Goal: Check status

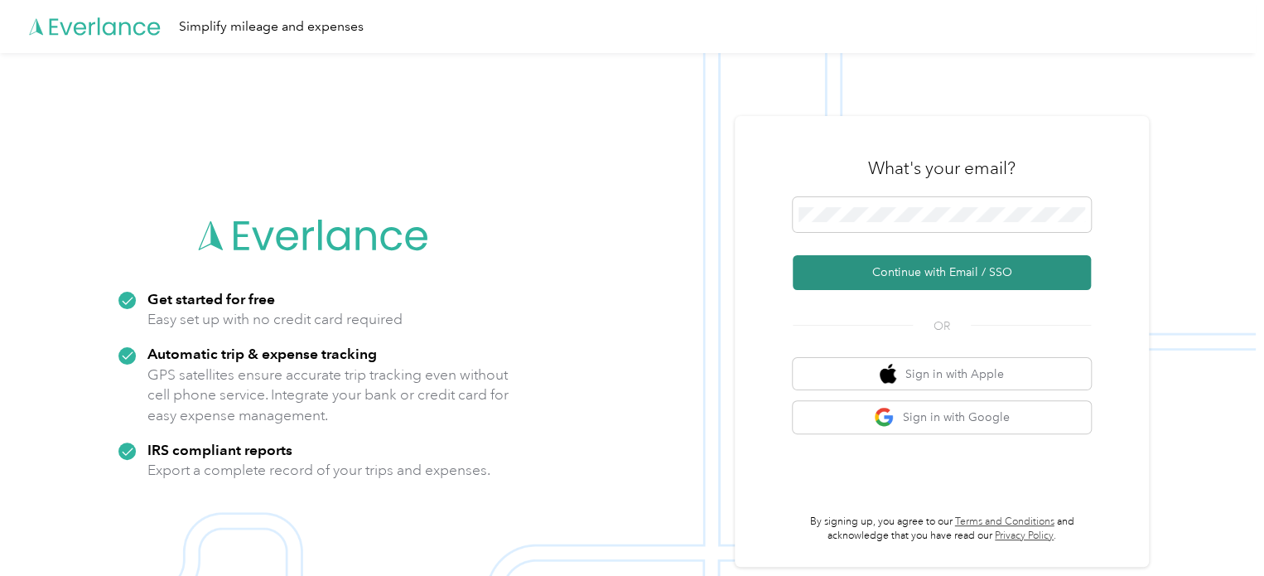
click at [958, 272] on button "Continue with Email / SSO" at bounding box center [942, 272] width 298 height 35
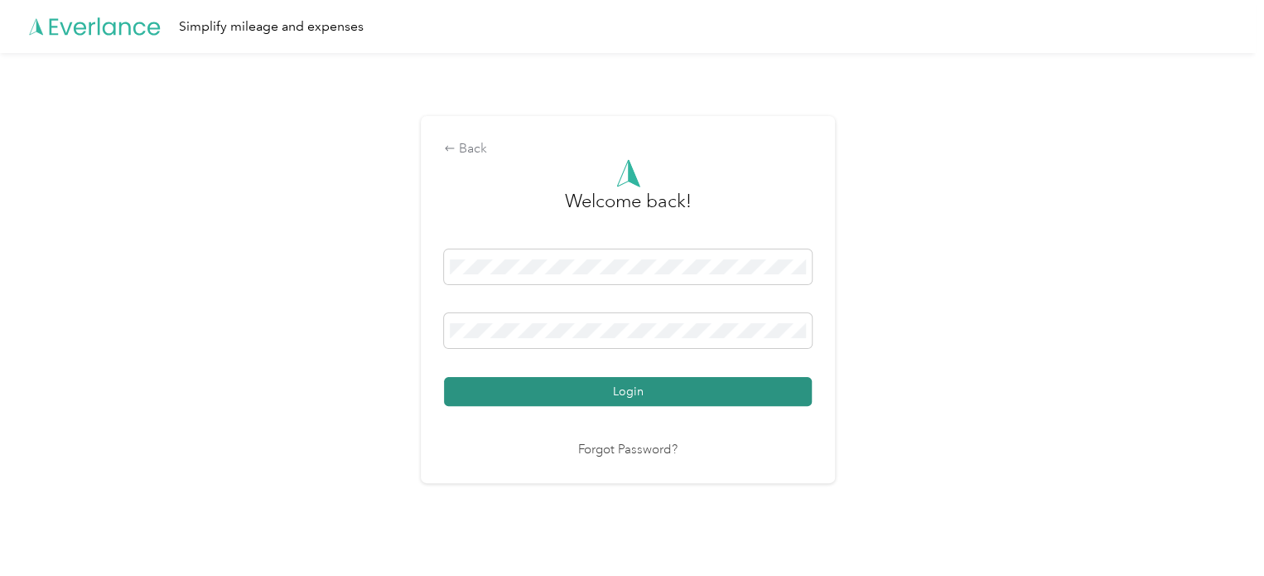
click at [620, 382] on button "Login" at bounding box center [628, 391] width 368 height 29
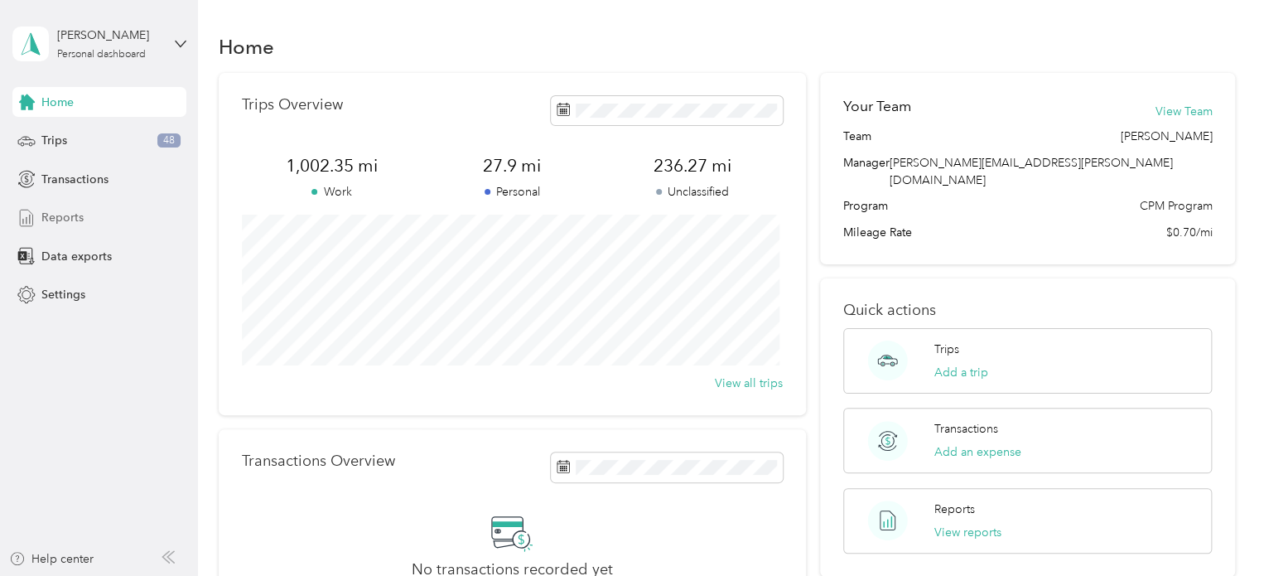
click at [63, 218] on span "Reports" at bounding box center [62, 217] width 42 height 17
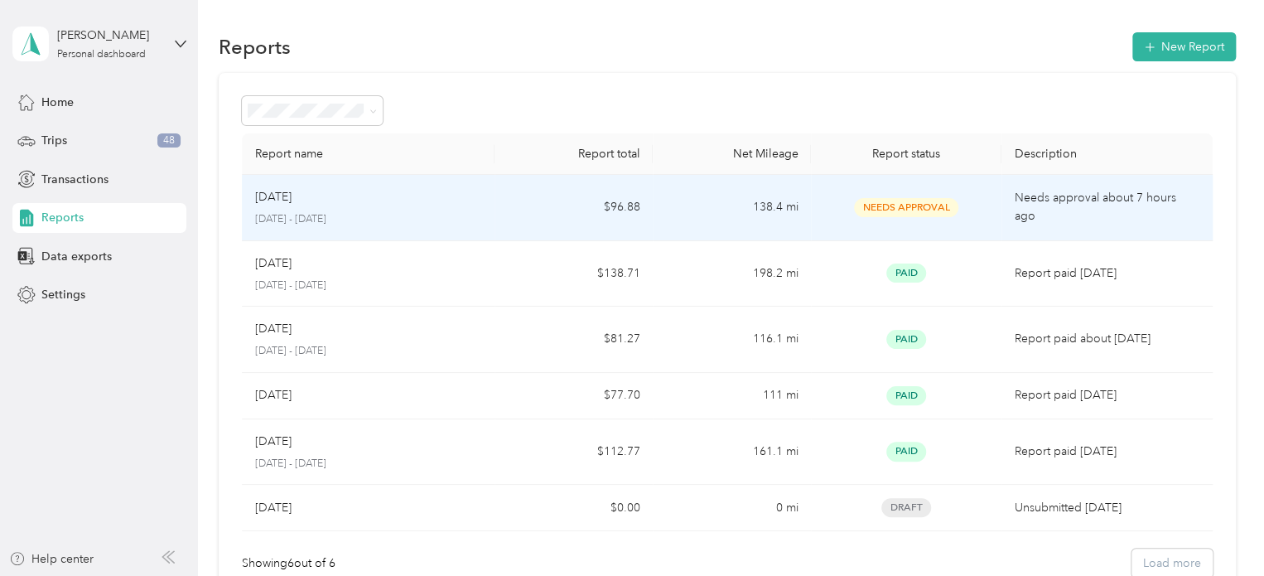
click at [504, 194] on td "$96.88" at bounding box center [574, 208] width 158 height 66
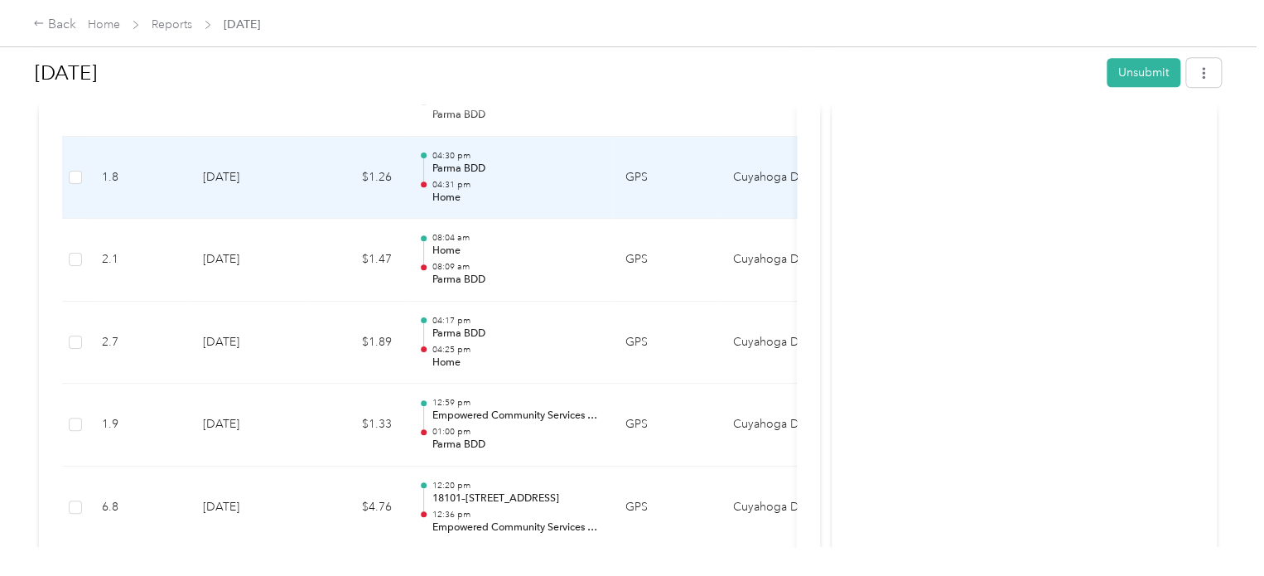
scroll to position [994, 0]
